Goal: Task Accomplishment & Management: Use online tool/utility

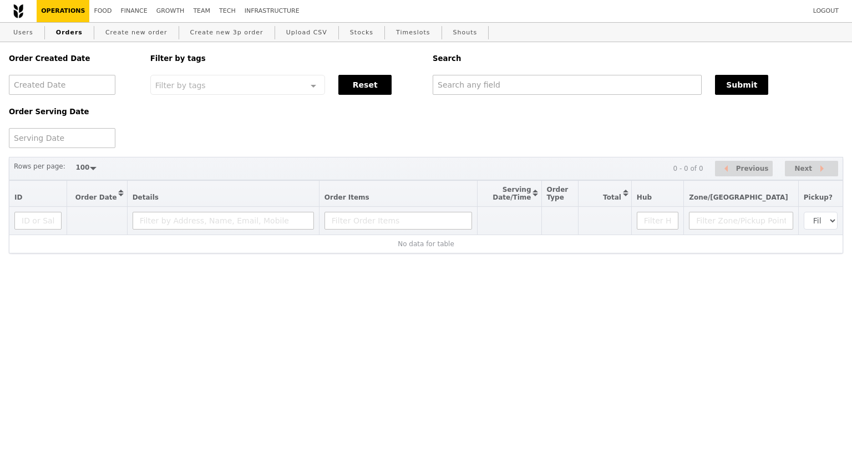
select select "100"
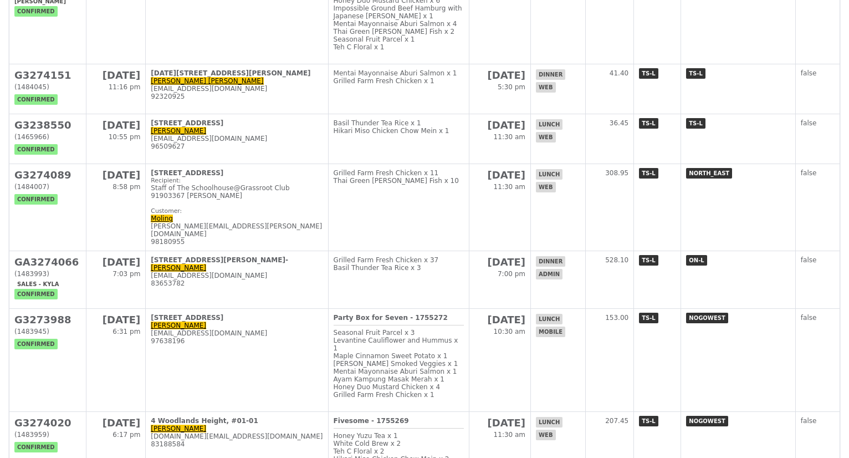
scroll to position [887, 0]
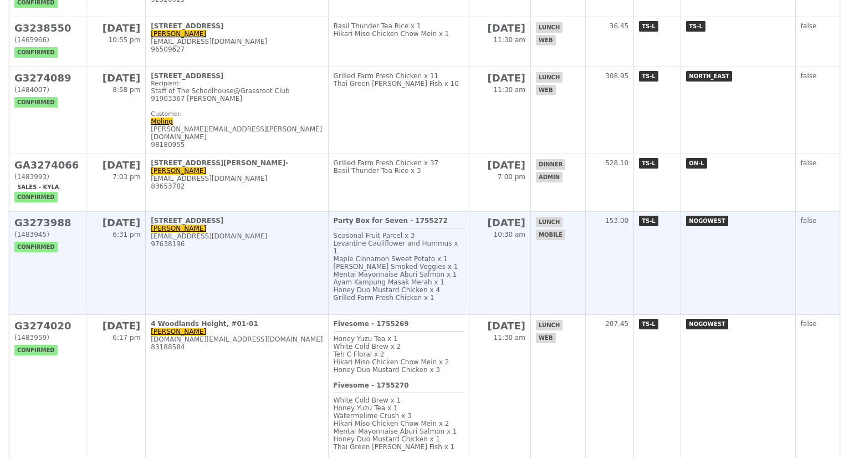
click at [98, 315] on td "20 Aug 6:31 pm" at bounding box center [115, 263] width 59 height 103
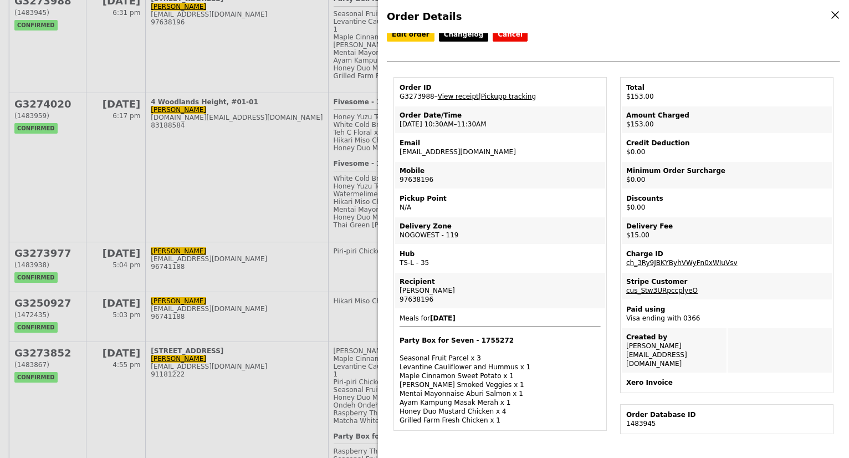
scroll to position [0, 0]
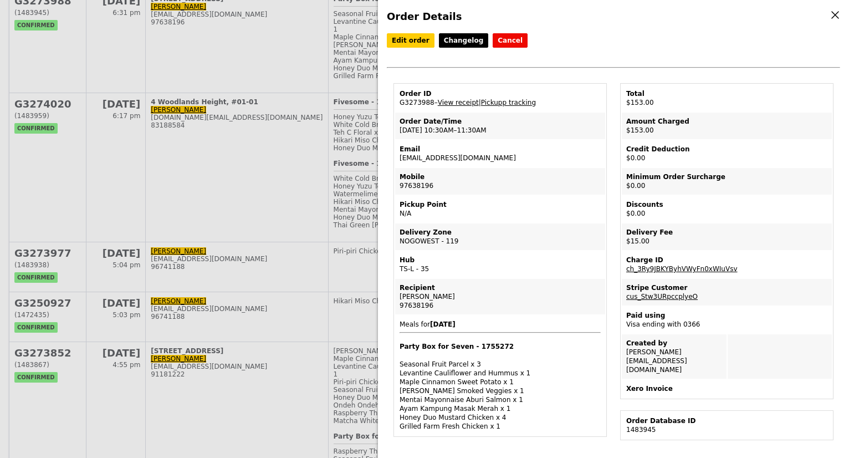
click at [278, 221] on div "Order Details Edit order Changelog Cancel Order ID G3273988 – View receipt | Pi…" at bounding box center [424, 229] width 849 height 458
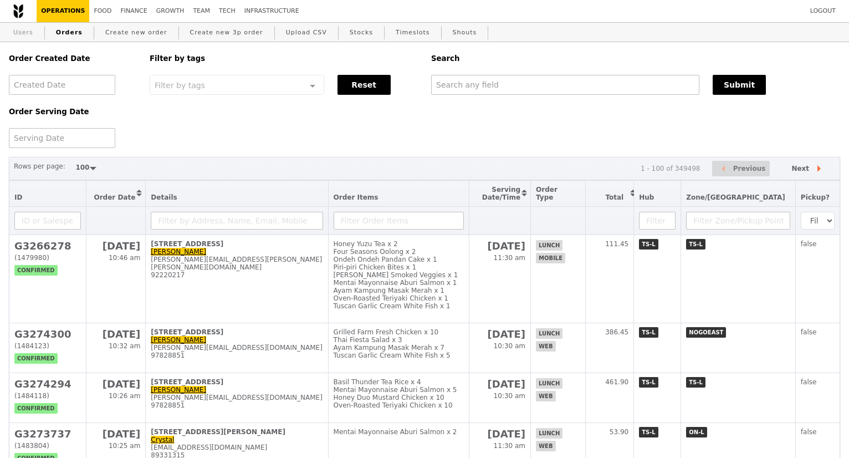
click at [27, 36] on link "Users" at bounding box center [23, 33] width 29 height 20
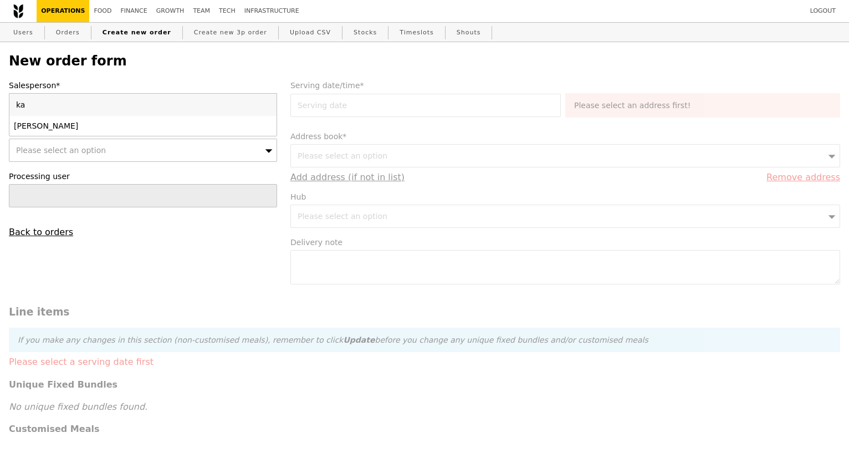
type input "k"
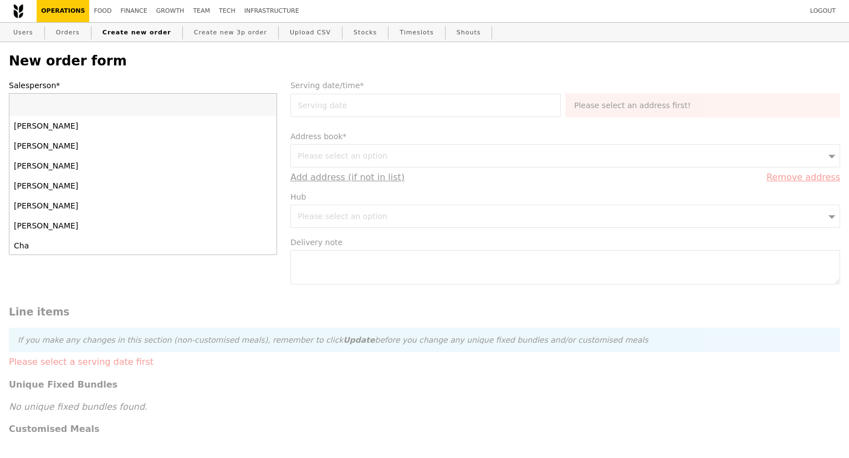
click at [208, 53] on h2 "New order form" at bounding box center [425, 61] width 832 height 16
